Goal: Communication & Community: Answer question/provide support

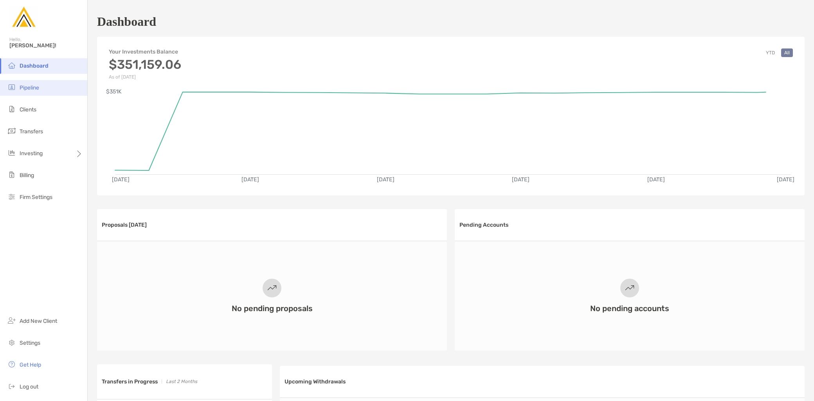
click at [53, 92] on li "Pipeline" at bounding box center [43, 88] width 87 height 16
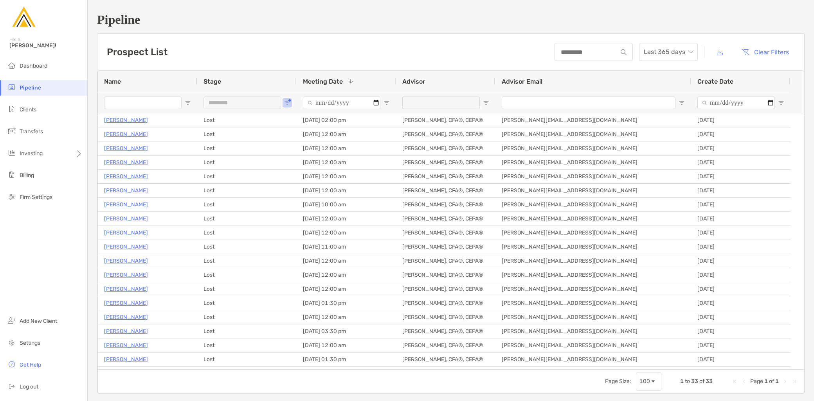
click at [292, 105] on div "********" at bounding box center [246, 102] width 99 height 21
click at [288, 104] on span "Open Filter Menu" at bounding box center [287, 103] width 6 height 6
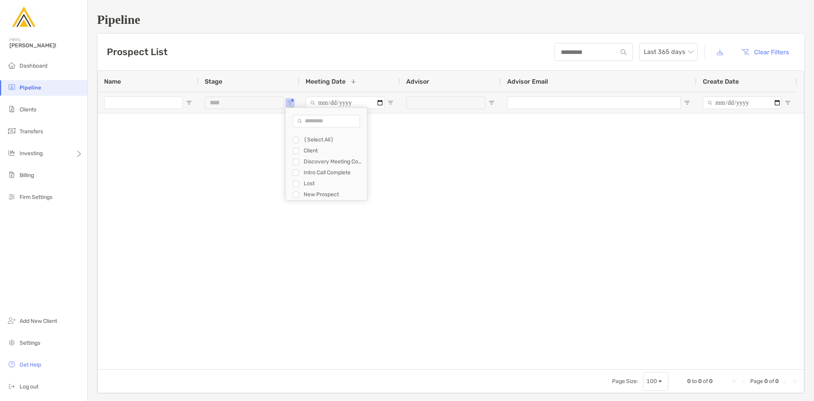
click at [292, 150] on div "Client" at bounding box center [326, 151] width 81 height 11
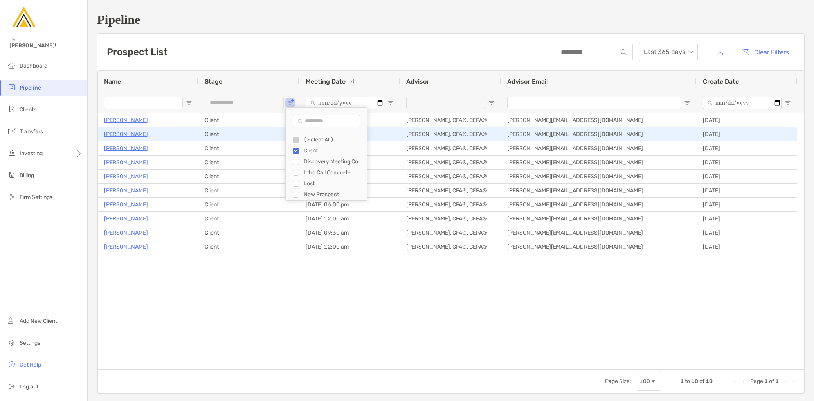
click at [128, 136] on p "[PERSON_NAME]" at bounding box center [126, 135] width 44 height 10
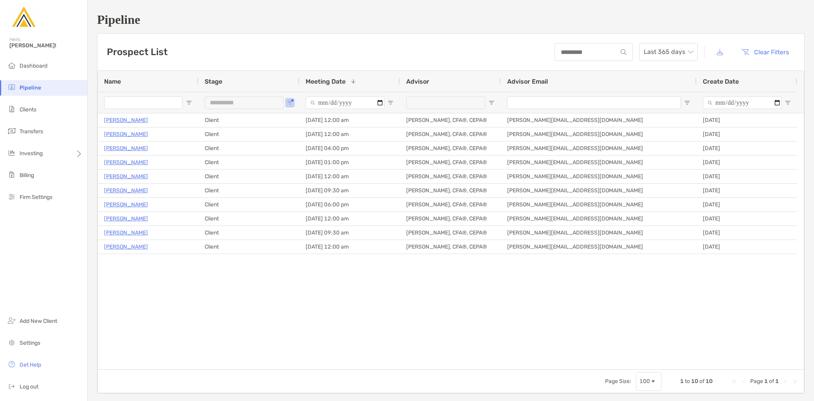
click at [471, 315] on div "Jacob Arnold Client 08/11/2025 - 12:00 am Jeff Kaczmarczyk II, CFA®, CEPA® Jeff…" at bounding box center [451, 241] width 706 height 256
click at [288, 104] on span "Open Filter Menu" at bounding box center [290, 103] width 6 height 6
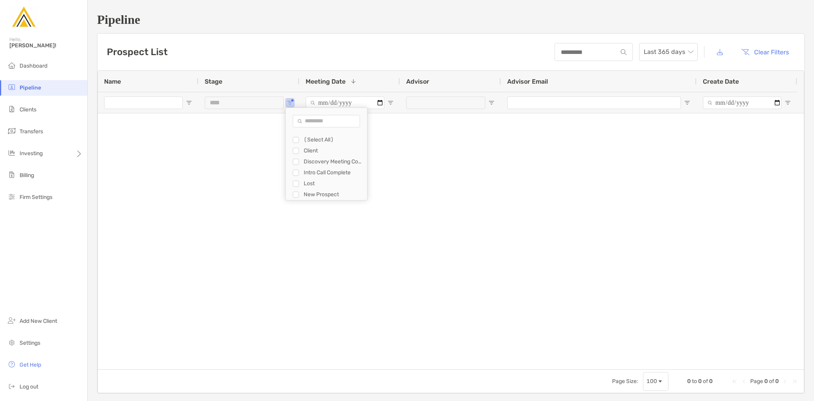
type input "**********"
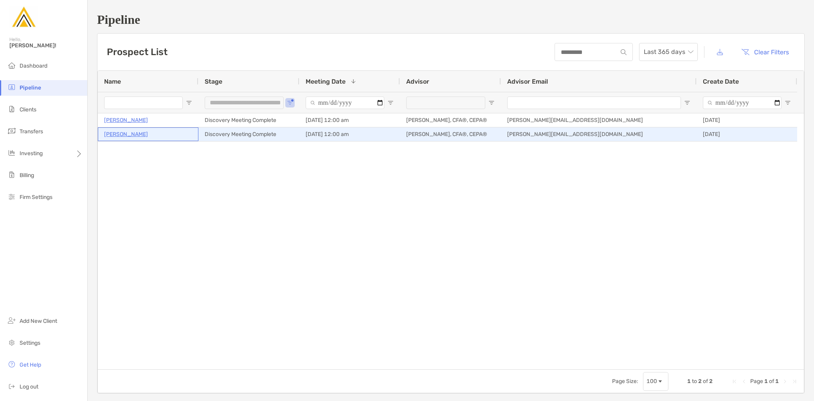
click at [137, 132] on p "Mathew Phibbs" at bounding box center [126, 135] width 44 height 10
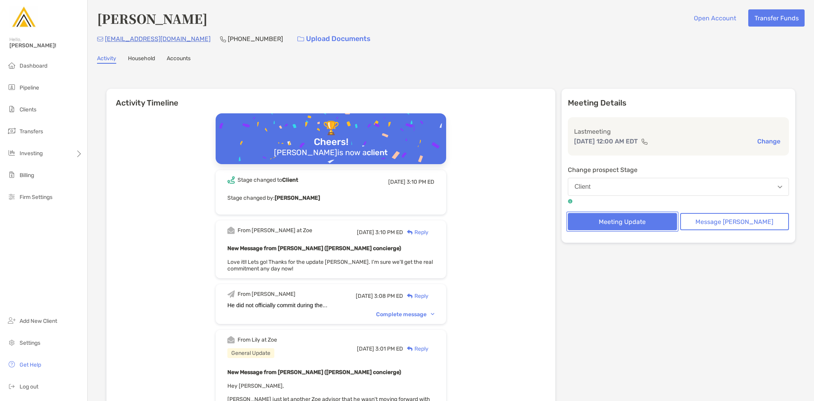
click at [631, 222] on button "Meeting Update" at bounding box center [622, 221] width 109 height 17
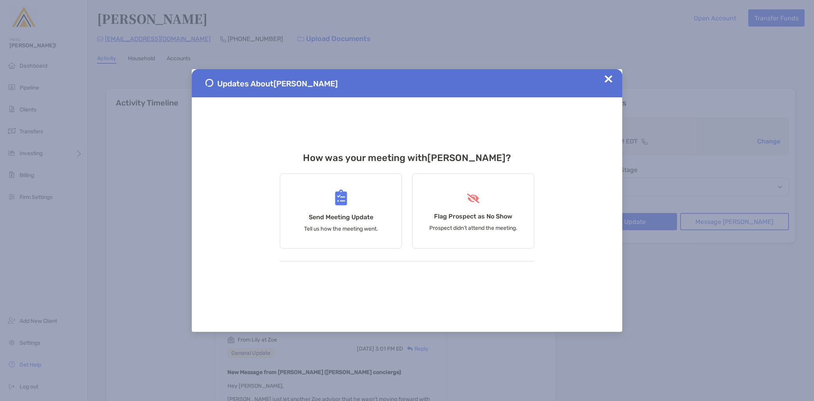
click at [617, 73] on div "Updates About [PERSON_NAME]" at bounding box center [407, 83] width 430 height 28
click at [612, 74] on div "Updates About [PERSON_NAME]" at bounding box center [407, 83] width 430 height 28
click at [611, 77] on img at bounding box center [609, 79] width 8 height 8
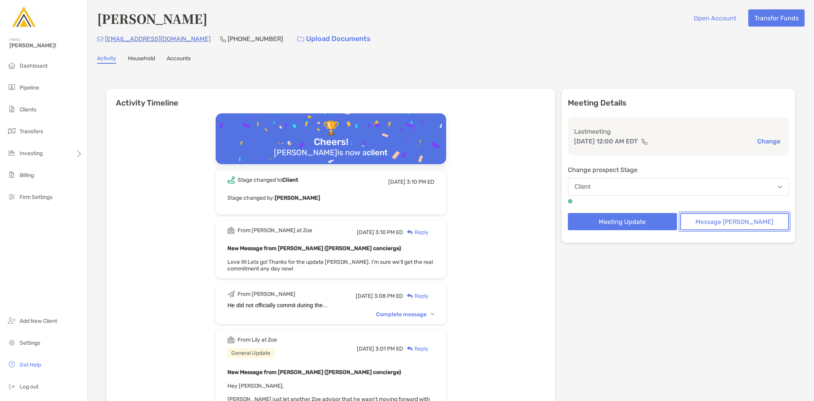
click at [731, 220] on button "Message [PERSON_NAME]" at bounding box center [734, 221] width 109 height 17
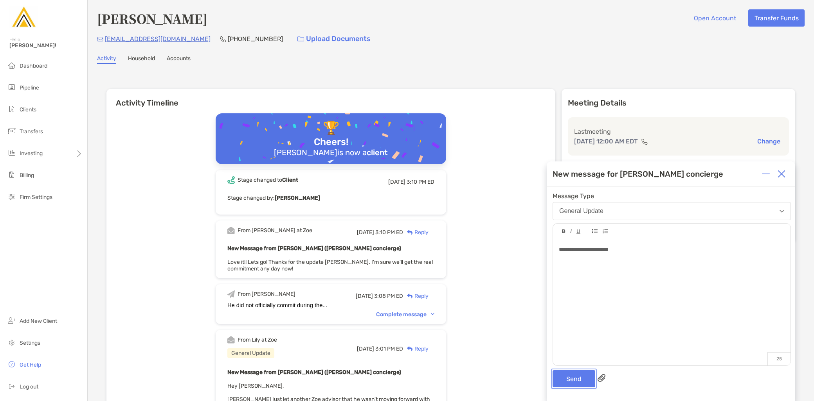
click at [578, 380] on button "Send" at bounding box center [574, 379] width 43 height 17
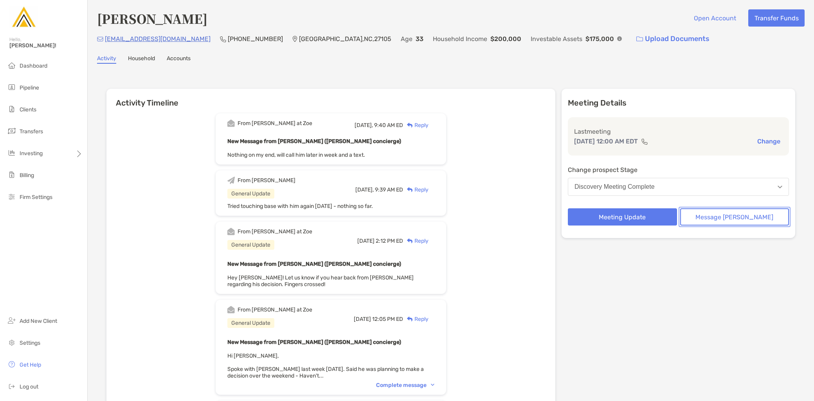
click at [730, 212] on button "Message [PERSON_NAME]" at bounding box center [734, 217] width 109 height 17
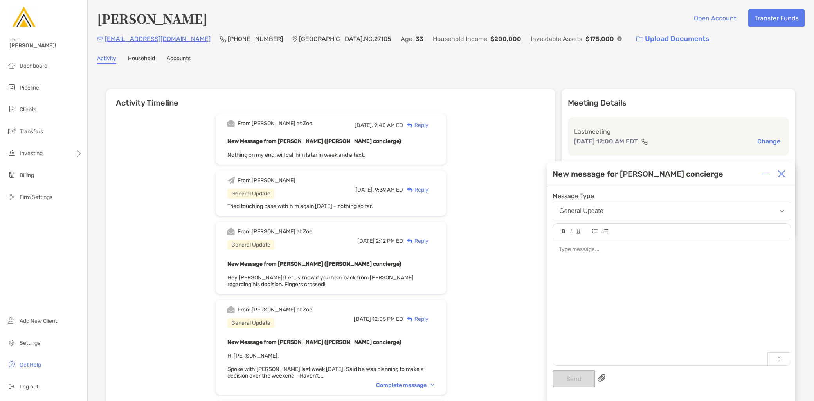
click at [593, 274] on div at bounding box center [672, 298] width 238 height 119
click at [568, 385] on button "Send" at bounding box center [574, 379] width 43 height 17
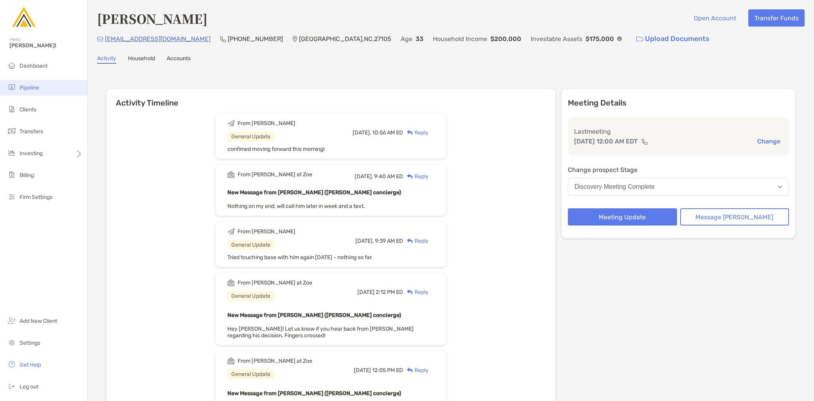
click at [52, 85] on li "Pipeline" at bounding box center [43, 88] width 87 height 16
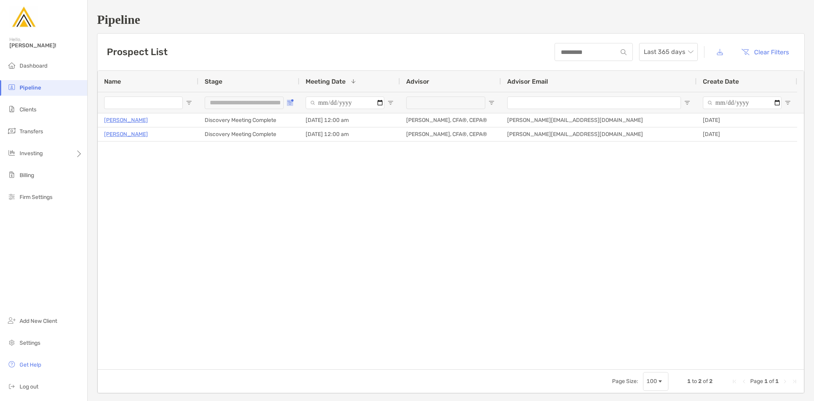
click at [289, 103] on span "Open Filter Menu" at bounding box center [290, 103] width 6 height 6
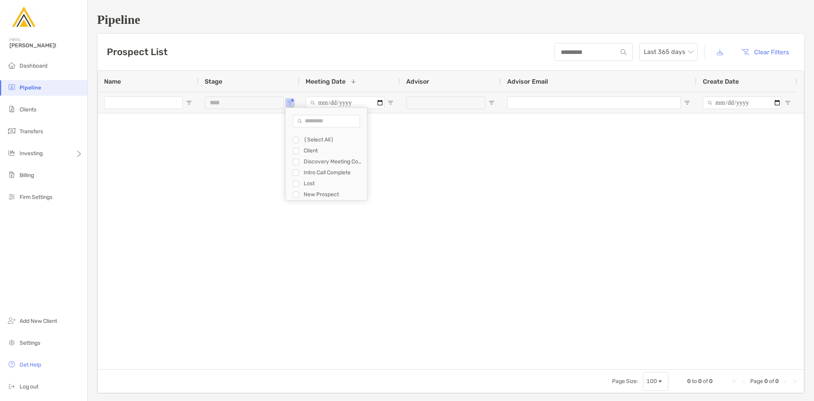
type input "**********"
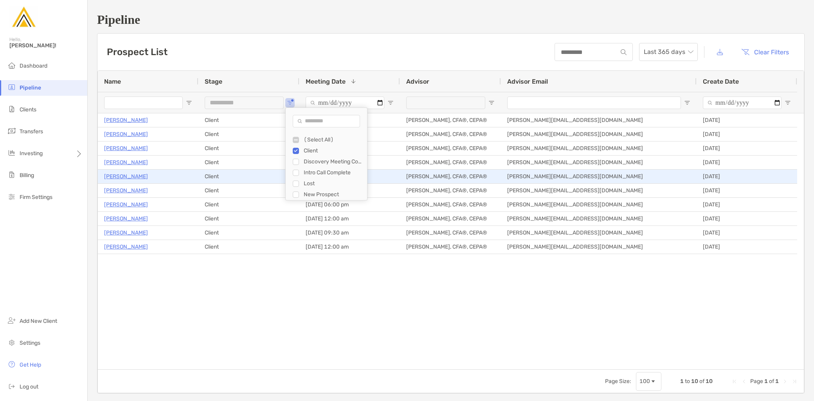
click at [119, 176] on p "[PERSON_NAME]" at bounding box center [126, 177] width 44 height 10
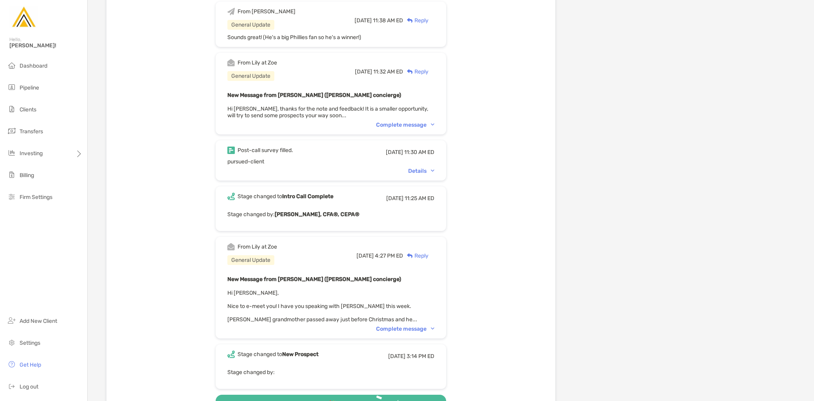
scroll to position [1668, 0]
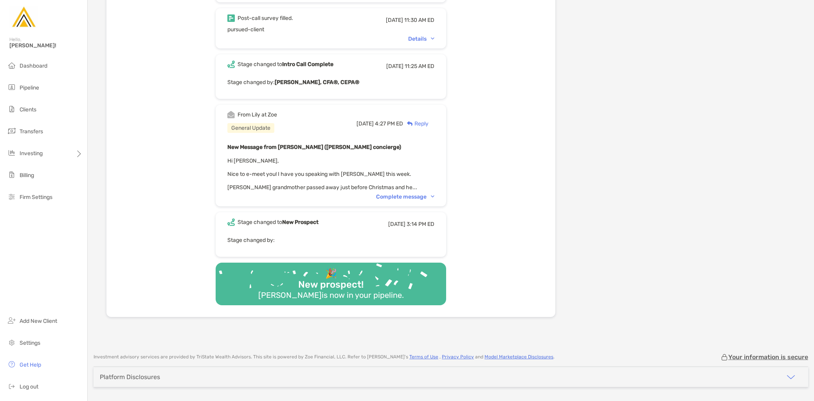
click at [403, 177] on div "From [PERSON_NAME] at [PERSON_NAME] General Update [DATE] 4:27 PM ED Reply New …" at bounding box center [331, 156] width 230 height 102
click at [403, 194] on div "Complete message" at bounding box center [405, 197] width 58 height 7
